Goal: Check status: Check status

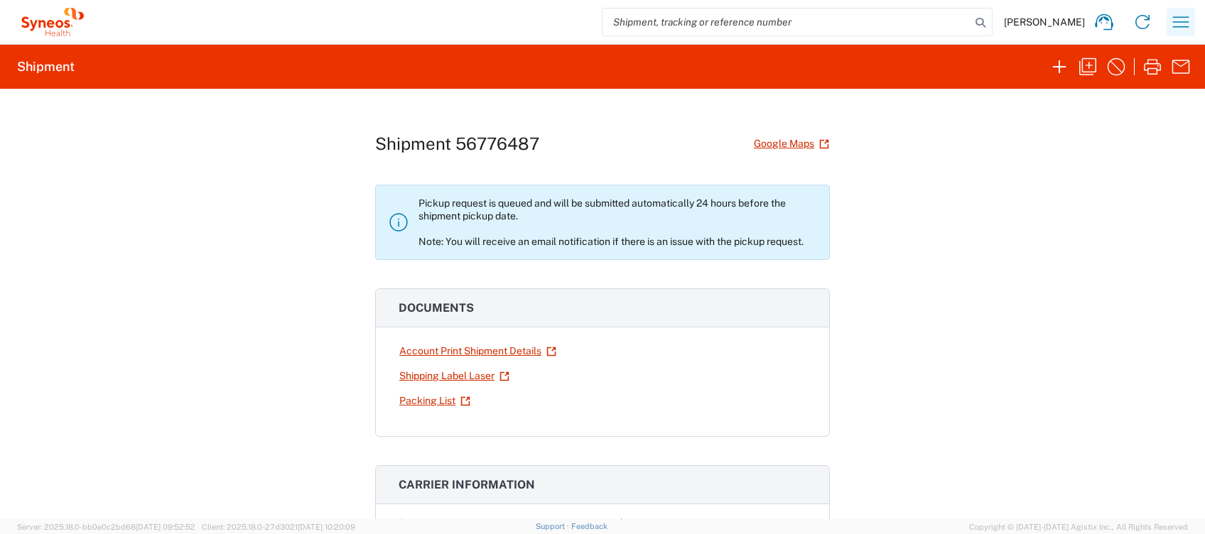
click at [1179, 19] on icon "button" at bounding box center [1181, 22] width 23 height 23
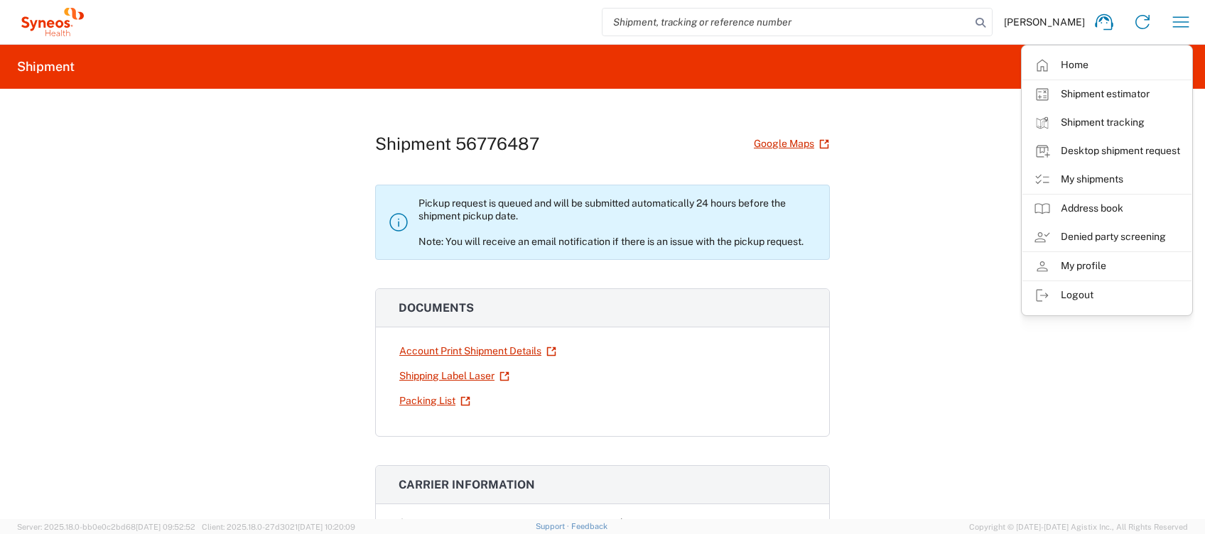
click at [1114, 180] on link "My shipments" at bounding box center [1106, 180] width 169 height 28
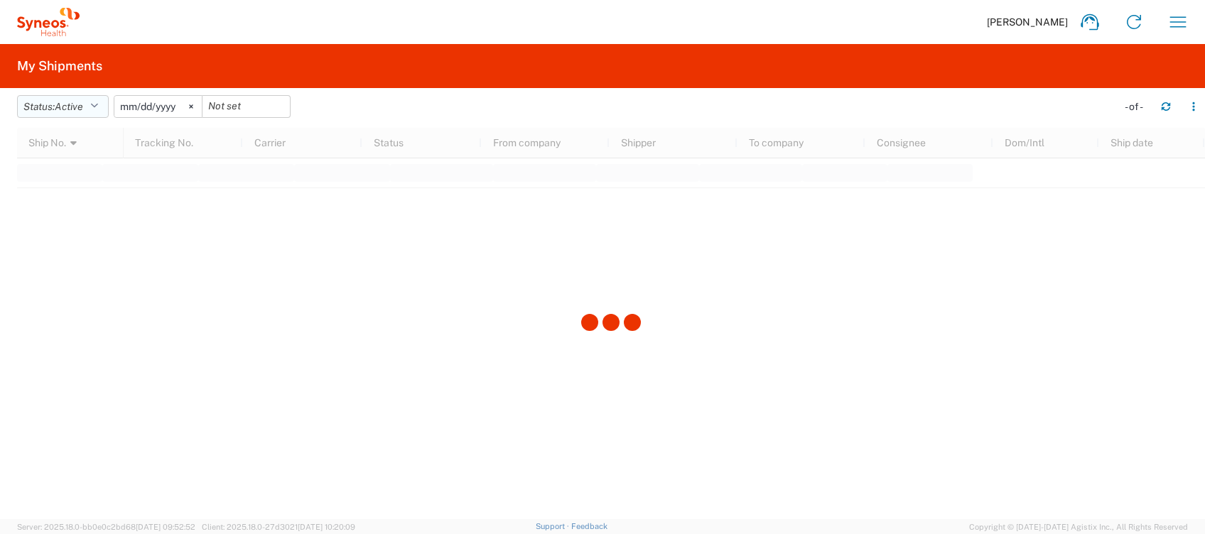
click at [98, 102] on icon "button" at bounding box center [94, 107] width 8 height 10
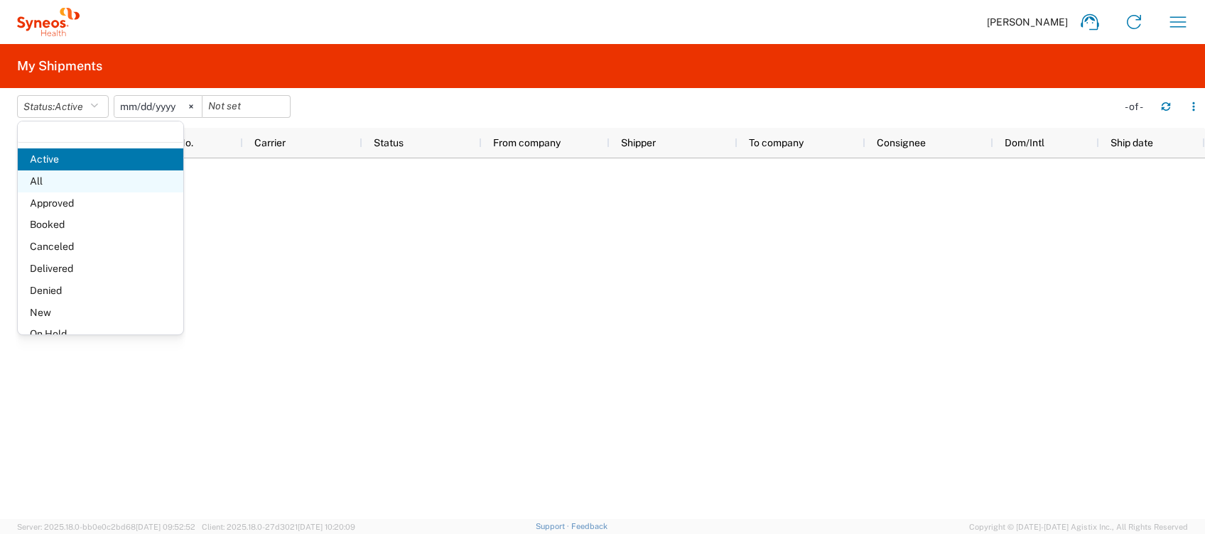
click at [72, 180] on span "All" at bounding box center [101, 182] width 166 height 22
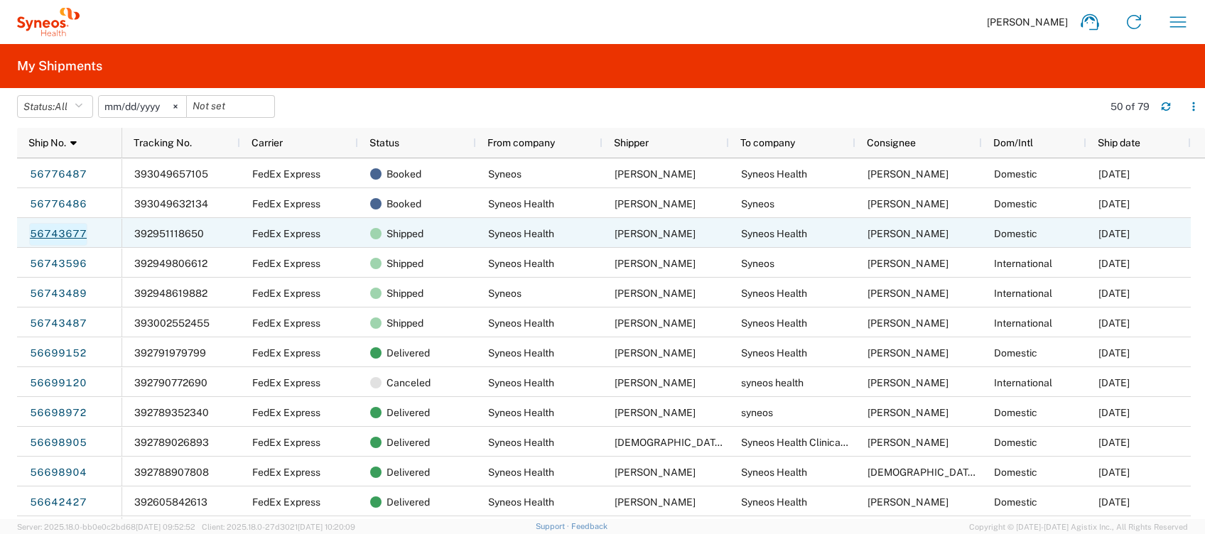
click at [67, 227] on link "56743677" at bounding box center [58, 234] width 58 height 23
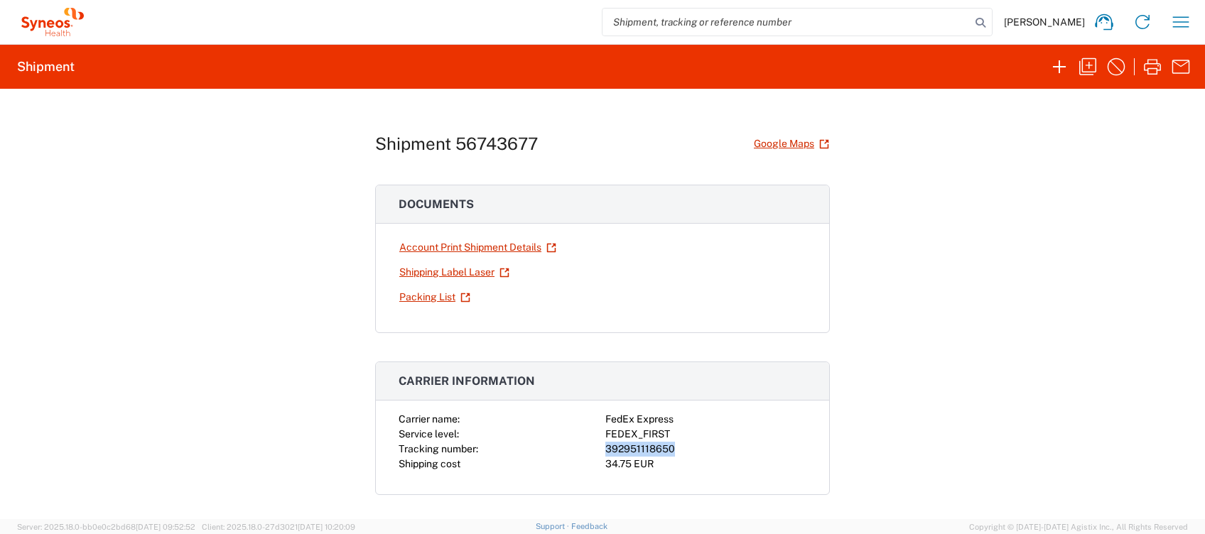
drag, startPoint x: 665, startPoint y: 449, endPoint x: 589, endPoint y: 446, distance: 76.1
click at [589, 446] on div "Carrier name: FedEx Express Service level: FEDEX_FIRST Tracking number: 3929511…" at bounding box center [603, 442] width 408 height 60
copy div "392951118650"
